Goal: Information Seeking & Learning: Learn about a topic

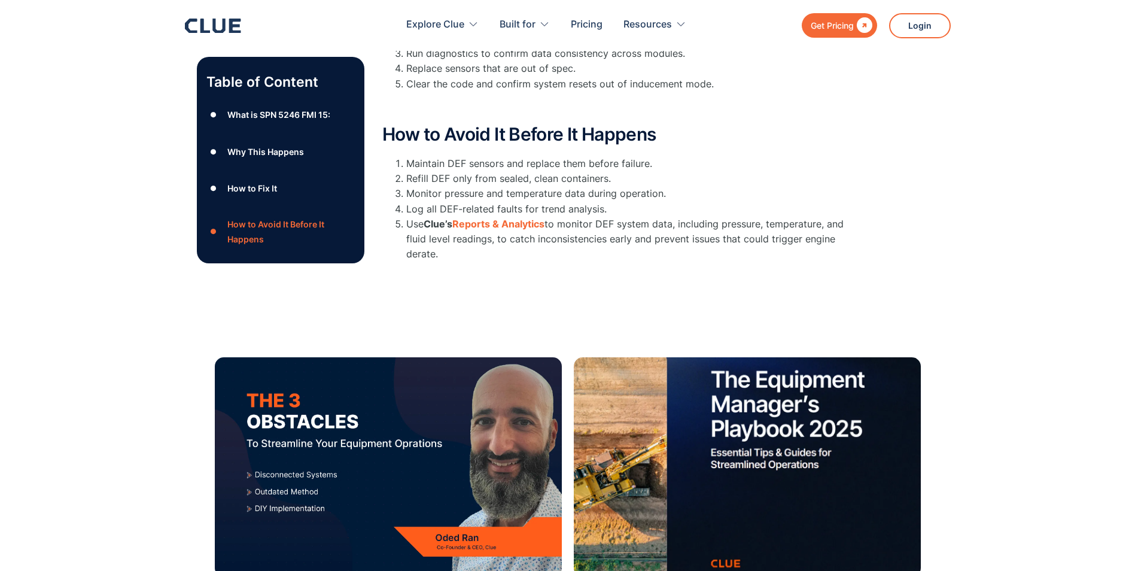
scroll to position [120, 0]
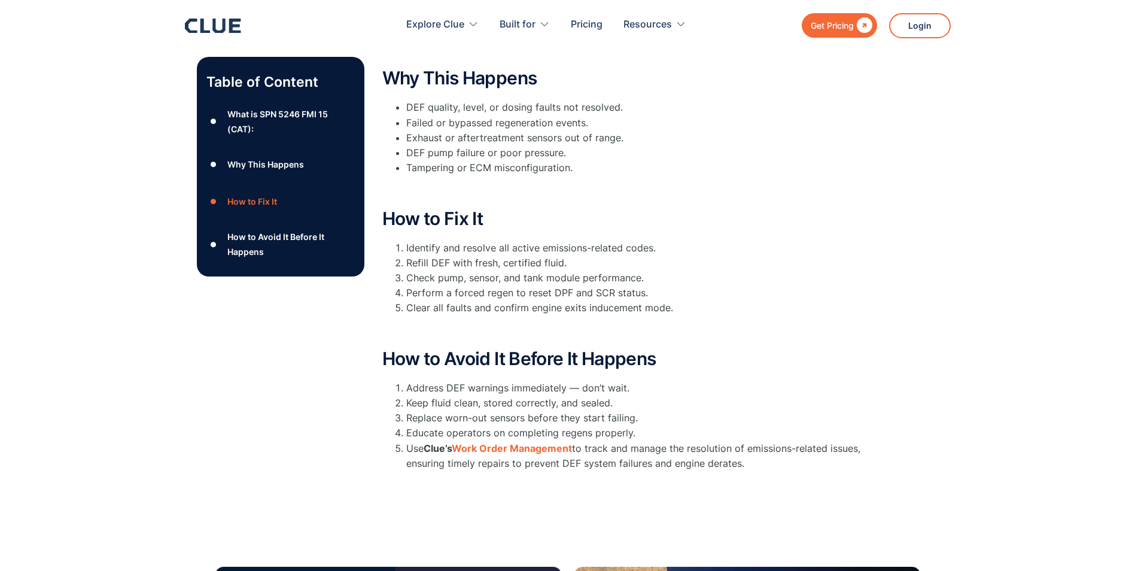
scroll to position [359, 0]
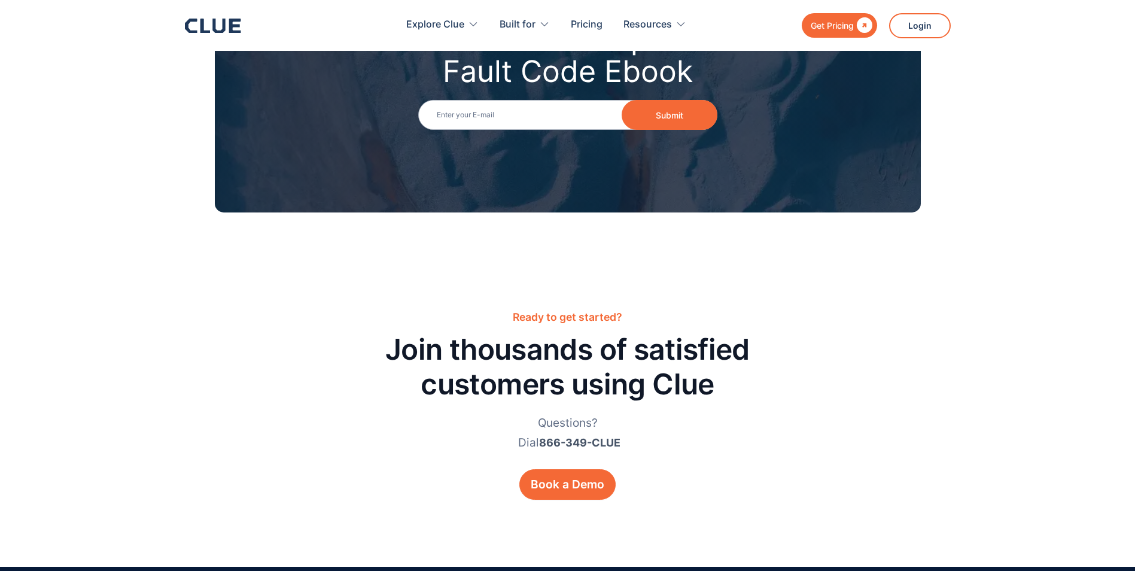
scroll to position [1855, 0]
